Goal: Task Accomplishment & Management: Use online tool/utility

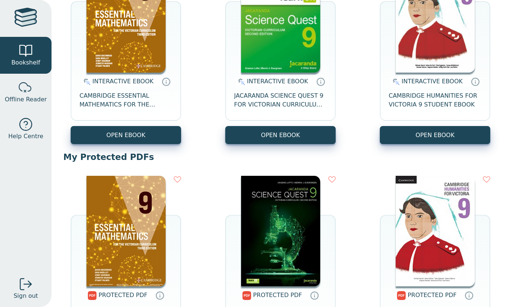
scroll to position [135, 0]
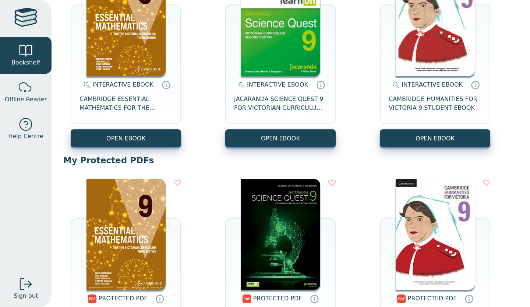
click at [272, 144] on button "OPEN EBOOK" at bounding box center [280, 138] width 110 height 18
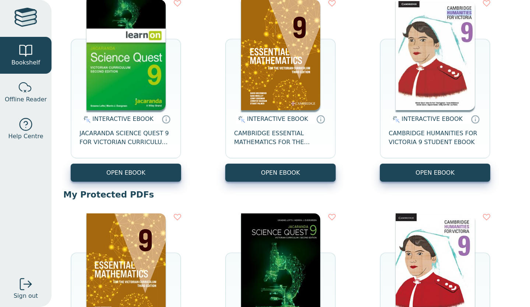
scroll to position [104, 0]
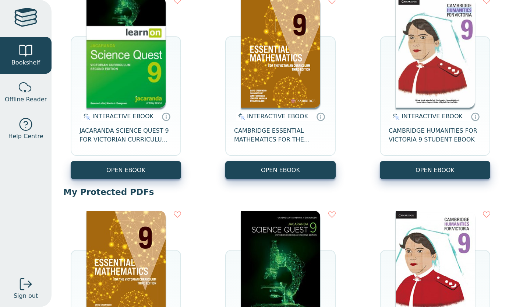
click at [151, 169] on button "OPEN EBOOK" at bounding box center [126, 170] width 110 height 18
